Goal: Understand process/instructions: Learn how to perform a task or action

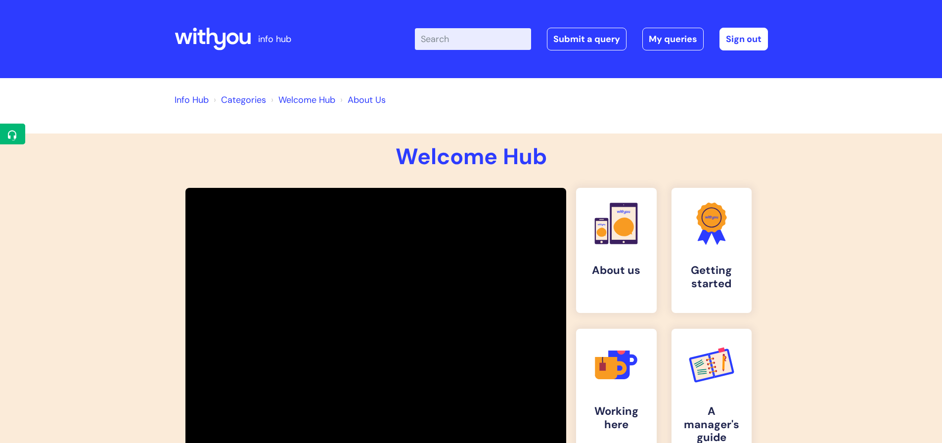
click at [226, 39] on icon at bounding box center [212, 39] width 76 height 24
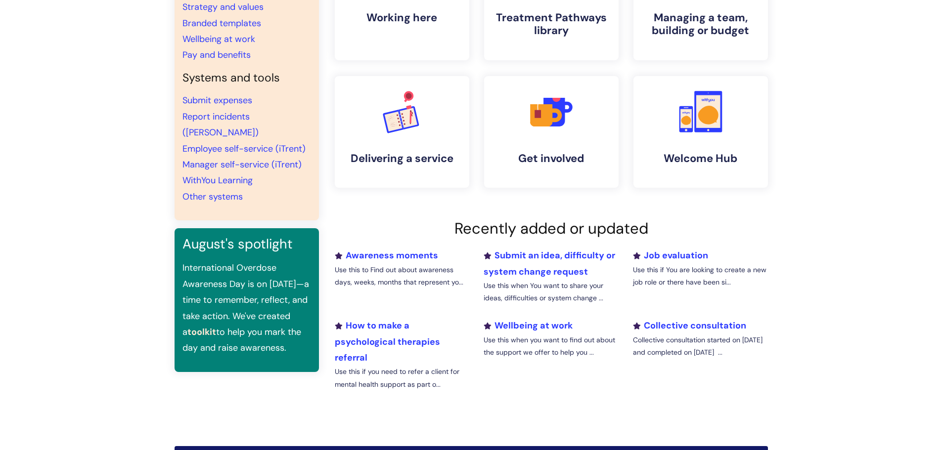
scroll to position [247, 0]
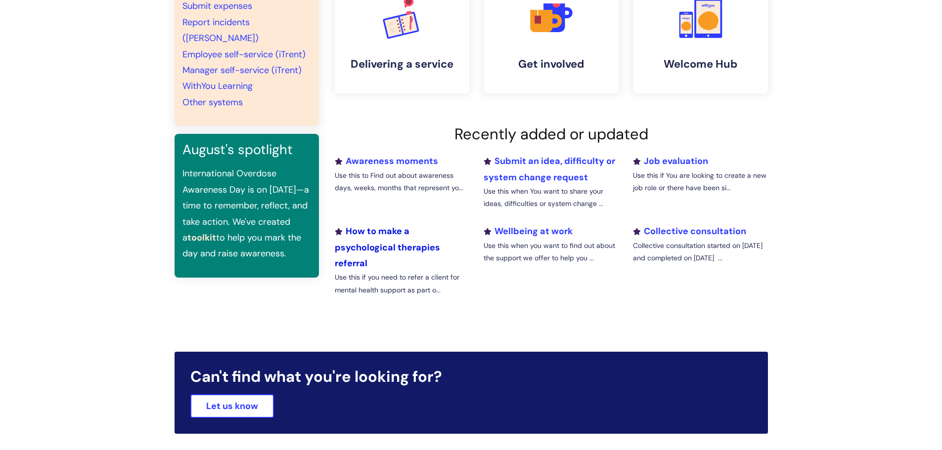
click at [385, 233] on link "How to make a psychological therapies referral" at bounding box center [387, 247] width 105 height 44
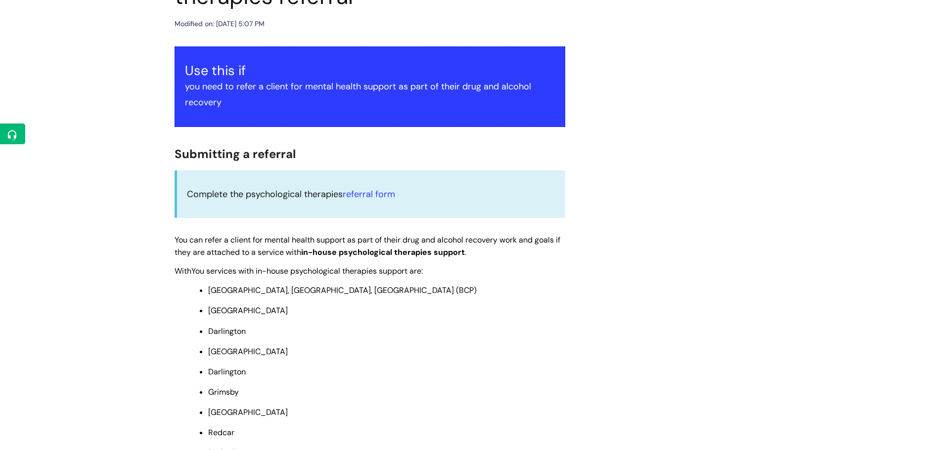
scroll to position [148, 0]
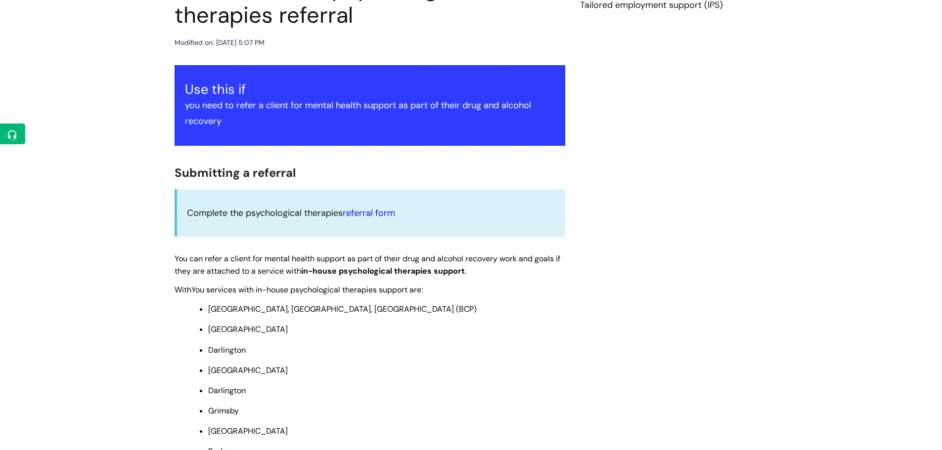
click at [366, 211] on link "referral form" at bounding box center [369, 213] width 52 height 12
